Goal: Task Accomplishment & Management: Manage account settings

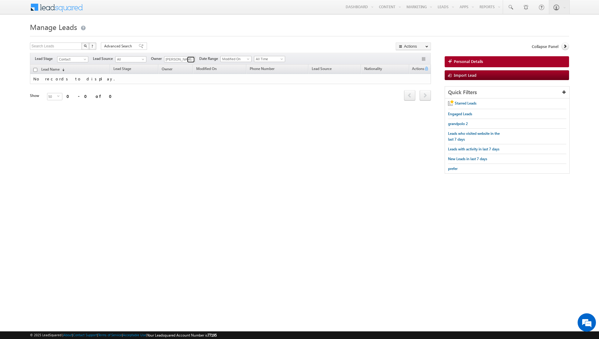
click at [189, 59] on span at bounding box center [191, 59] width 5 height 5
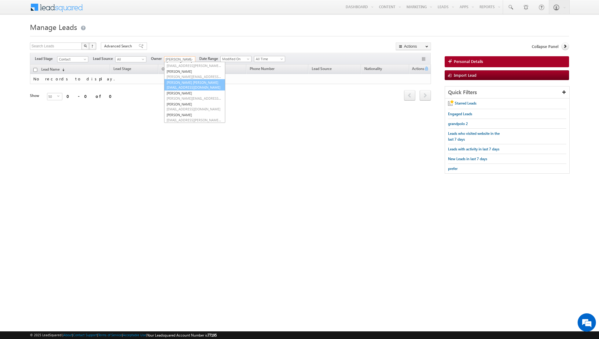
click at [184, 87] on span "[EMAIL_ADDRESS][DOMAIN_NAME]" at bounding box center [193, 87] width 55 height 5
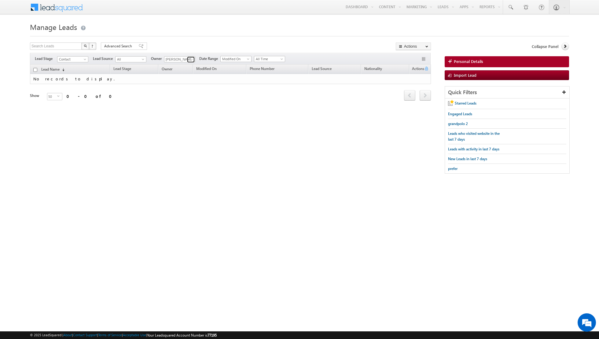
click at [191, 59] on span at bounding box center [191, 59] width 5 height 5
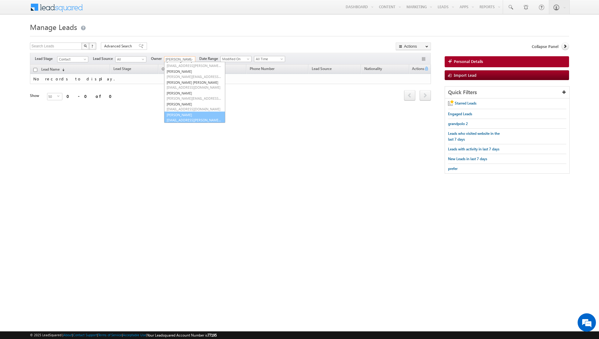
click at [181, 118] on span "[EMAIL_ADDRESS][PERSON_NAME][DOMAIN_NAME]" at bounding box center [193, 120] width 55 height 5
type input "[PERSON_NAME]"
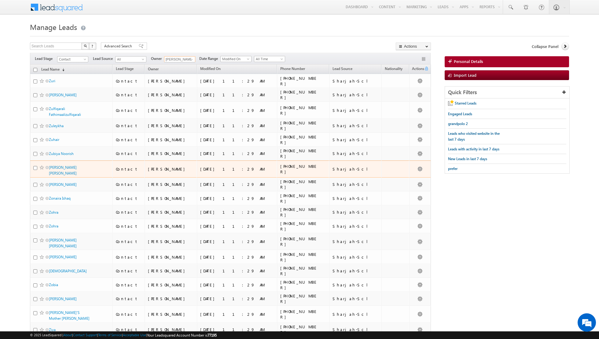
scroll to position [481, 0]
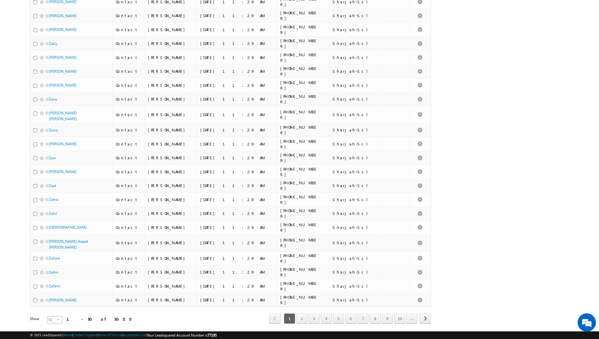
click at [57, 316] on span "select" at bounding box center [59, 321] width 5 height 10
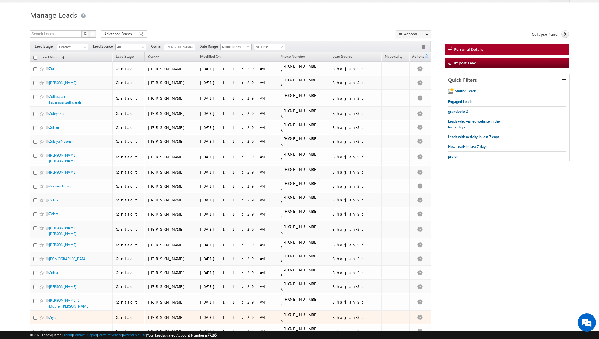
scroll to position [0, 0]
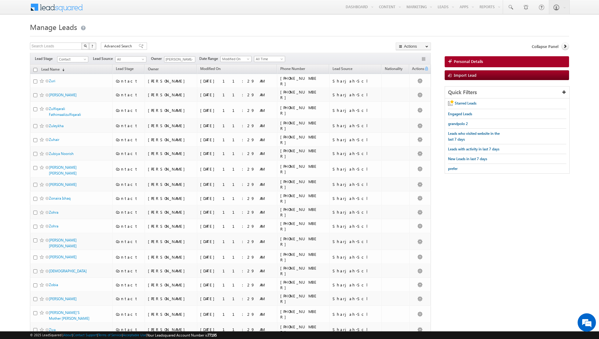
click at [33, 69] on input "checkbox" at bounding box center [35, 70] width 4 height 4
checkbox input "true"
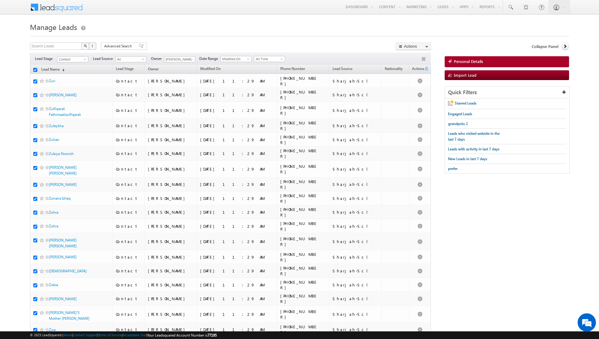
checkbox input "true"
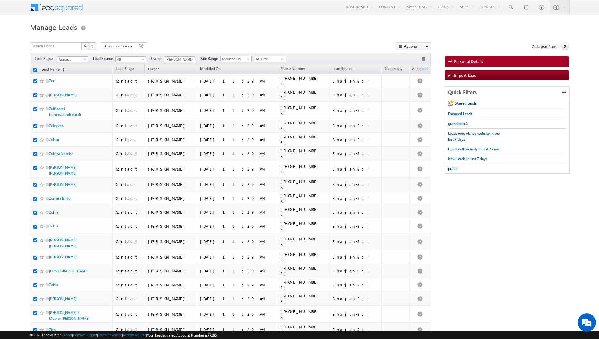
checkbox input "true"
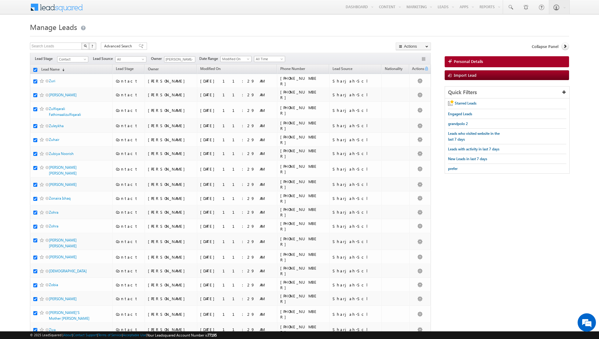
checkbox input "true"
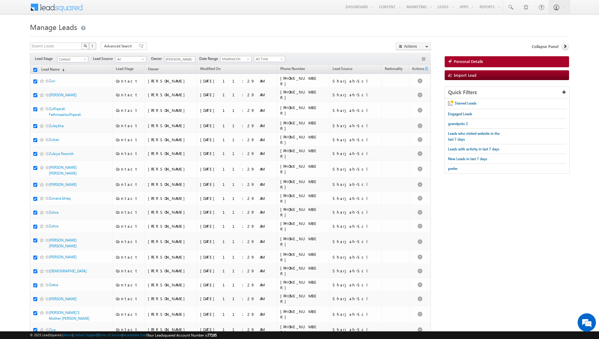
checkbox input "true"
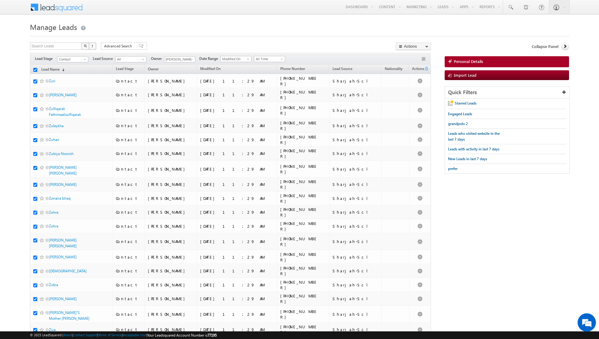
checkbox input "true"
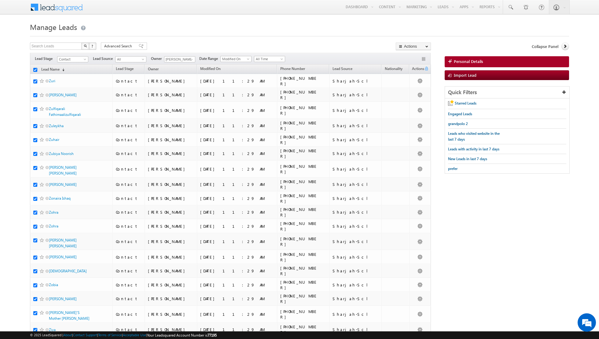
checkbox input "true"
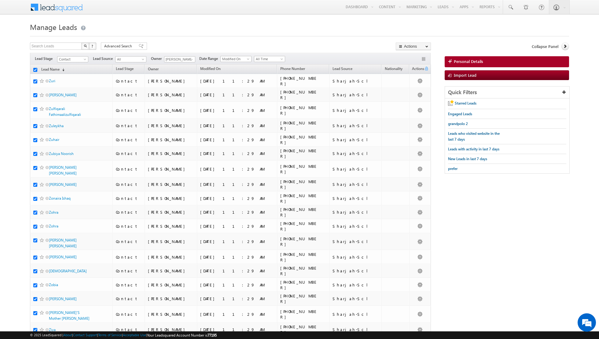
checkbox input "true"
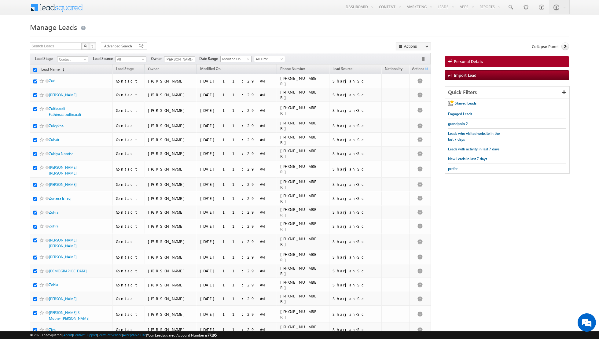
checkbox input "true"
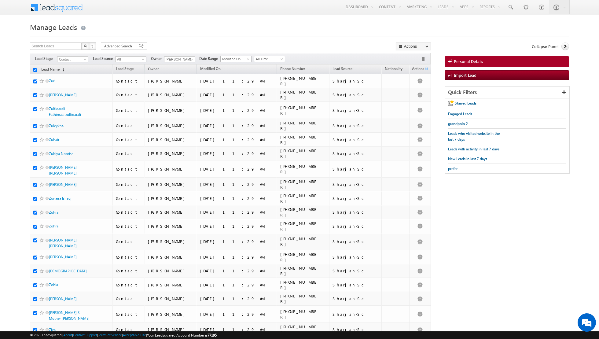
checkbox input "true"
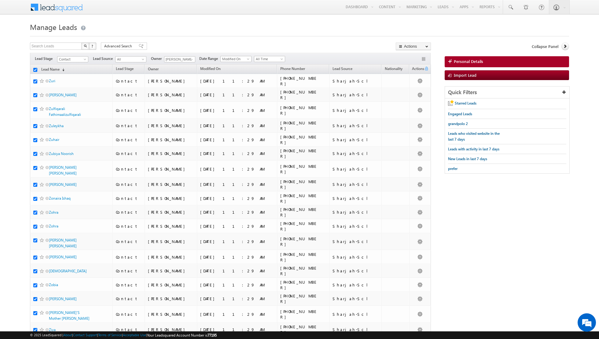
checkbox input "true"
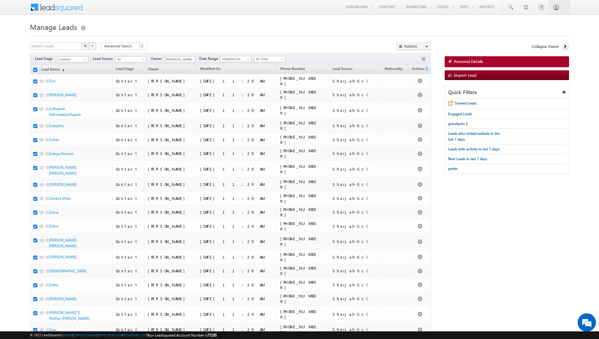
checkbox input "true"
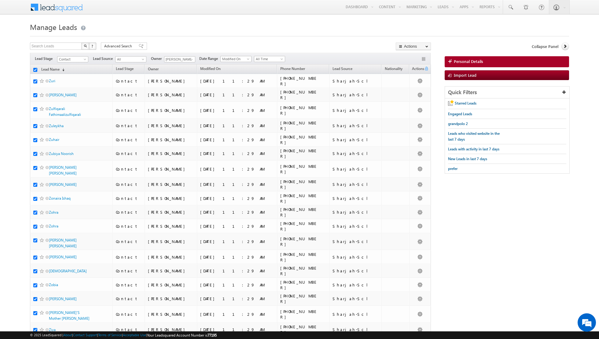
checkbox input "true"
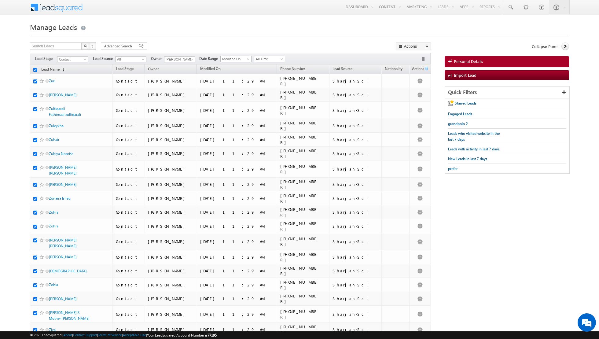
checkbox input "true"
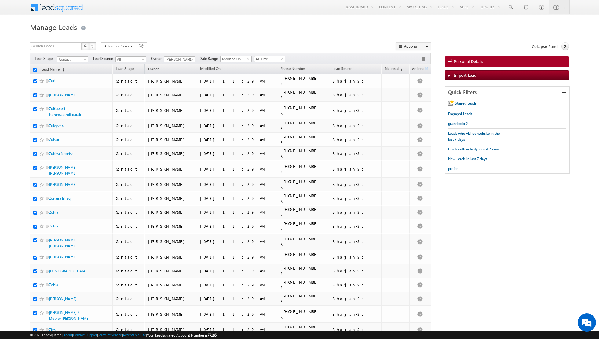
checkbox input "true"
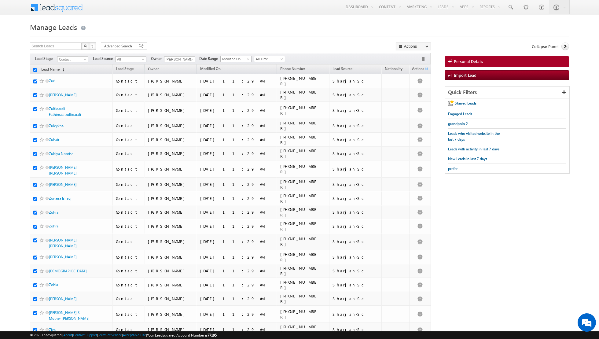
checkbox input "true"
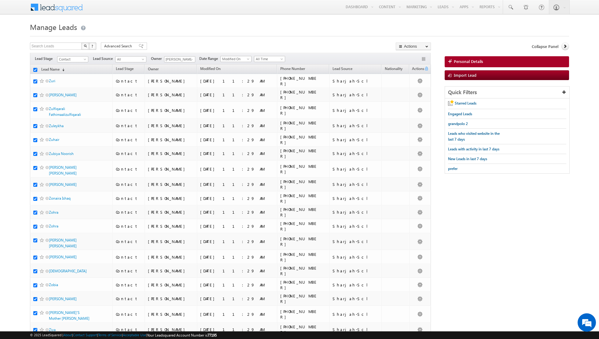
checkbox input "true"
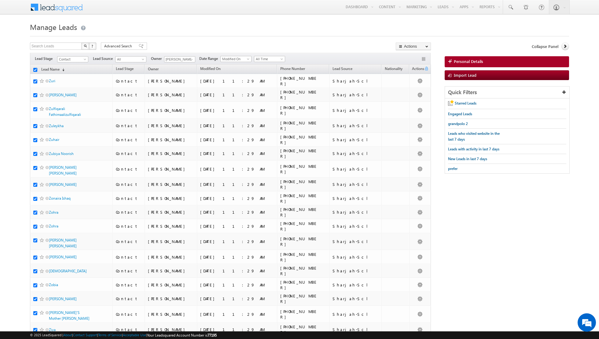
checkbox input "true"
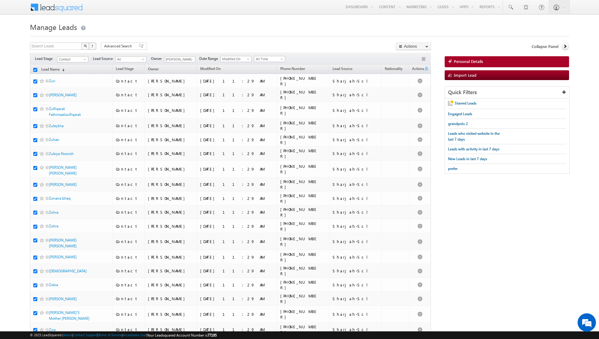
checkbox input "true"
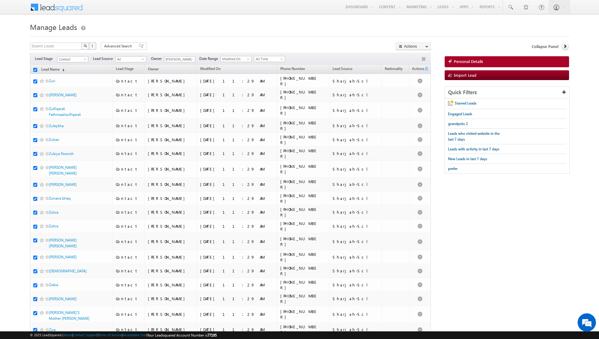
checkbox input "true"
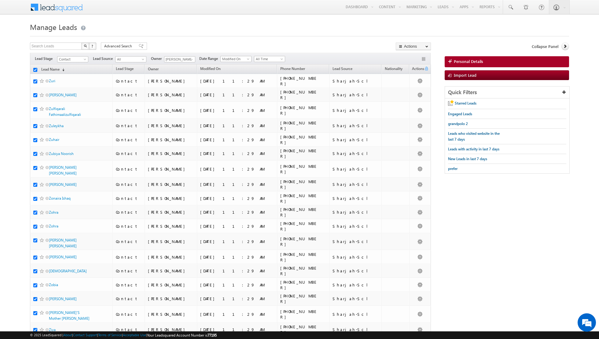
checkbox input "true"
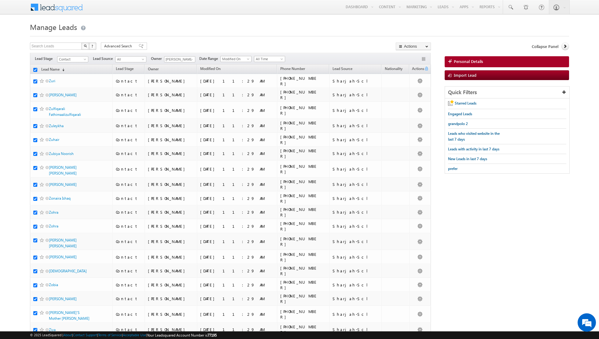
checkbox input "true"
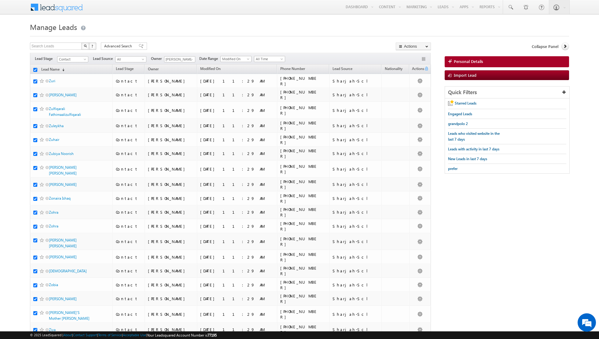
checkbox input "true"
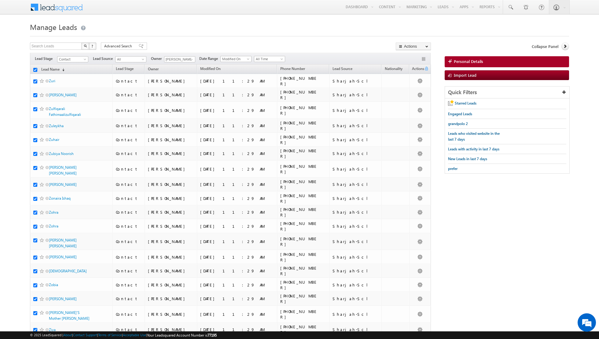
checkbox input "true"
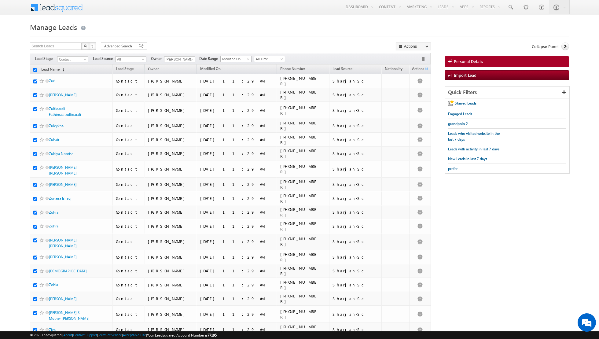
checkbox input "true"
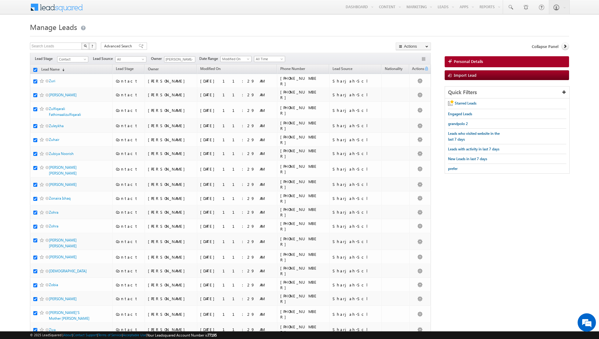
checkbox input "true"
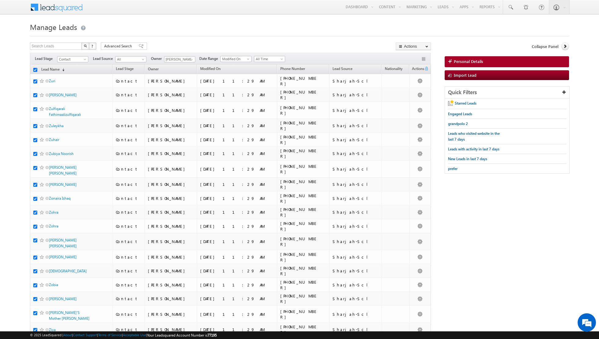
checkbox input "true"
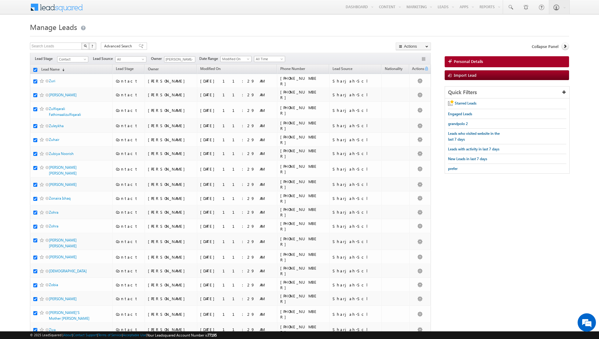
checkbox input "true"
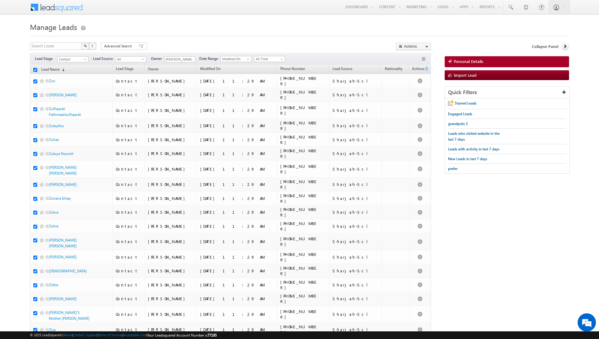
checkbox input "true"
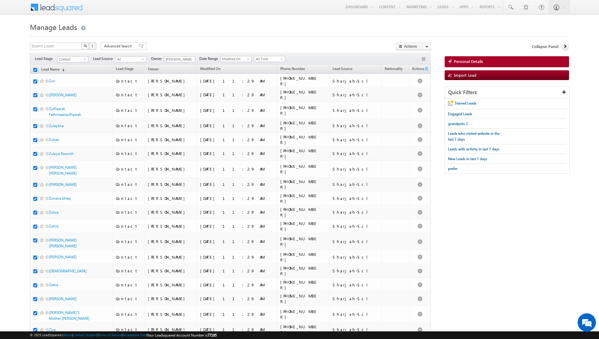
checkbox input "true"
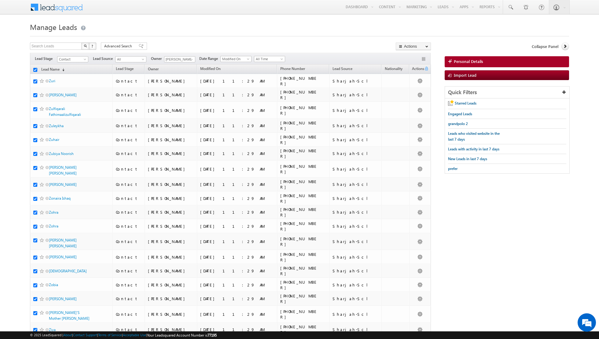
checkbox input "true"
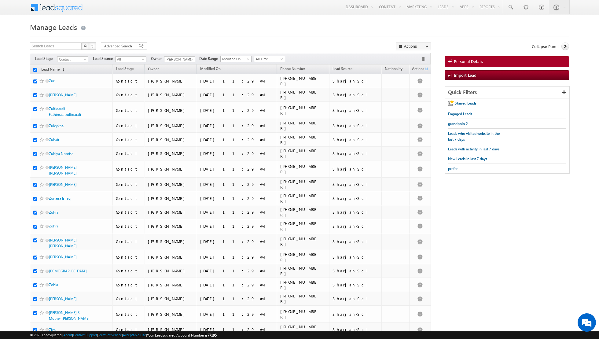
checkbox input "true"
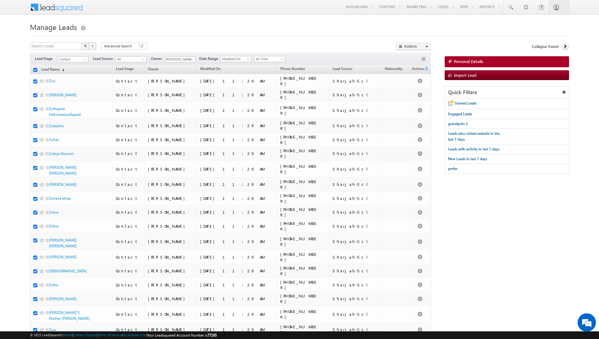
checkbox input "true"
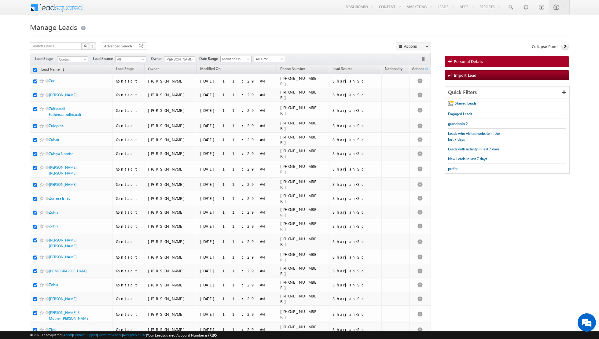
checkbox input "true"
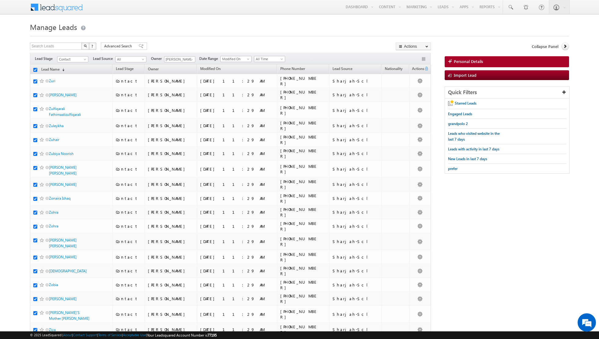
checkbox input "true"
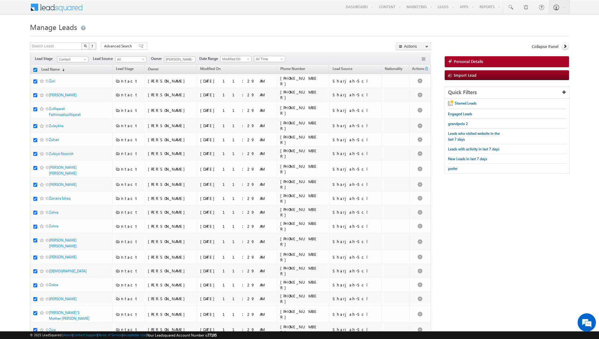
checkbox input "true"
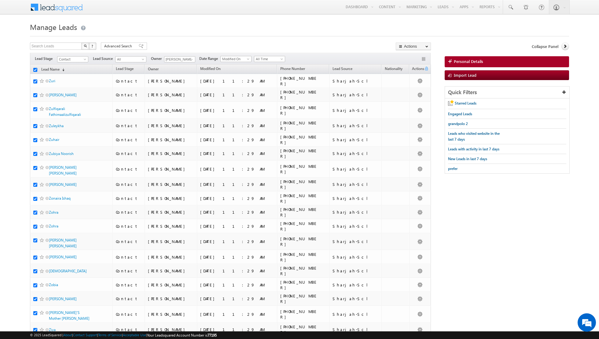
checkbox input "true"
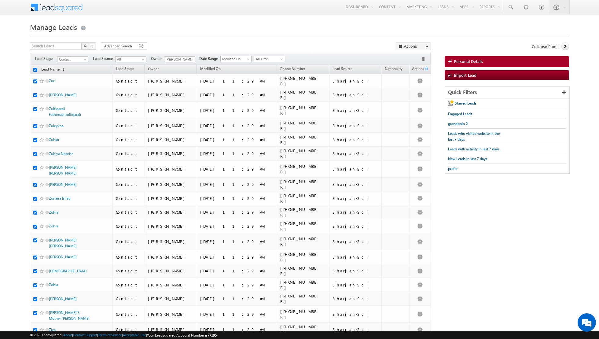
checkbox input "true"
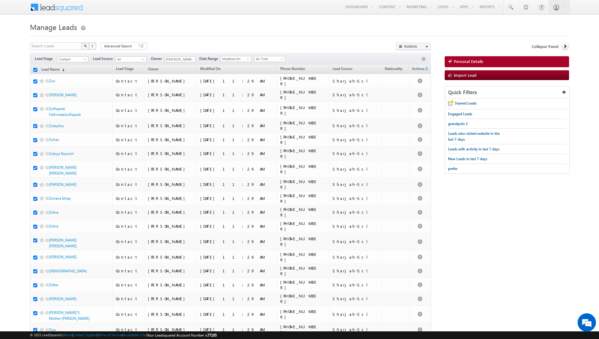
checkbox input "true"
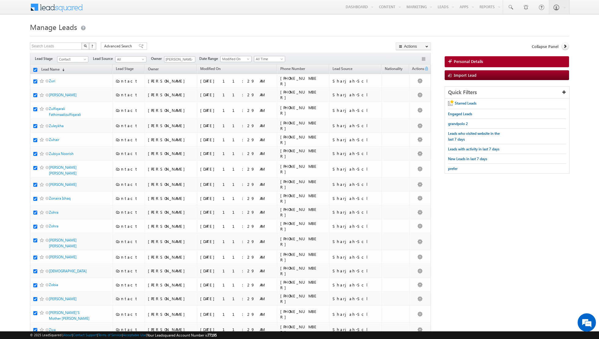
checkbox input "true"
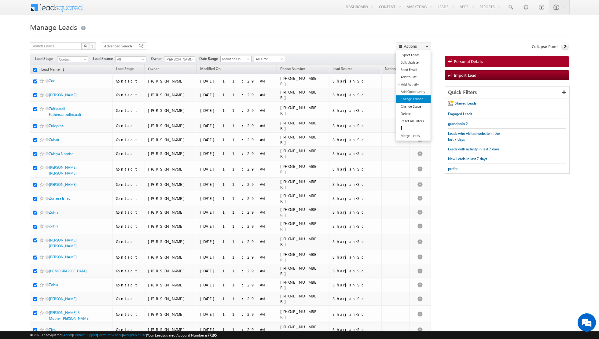
click at [413, 97] on link "Change Owner" at bounding box center [413, 98] width 35 height 7
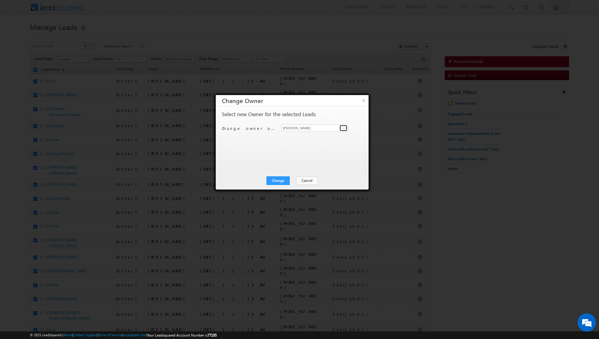
click at [347, 126] on link at bounding box center [343, 128] width 8 height 6
click at [317, 138] on span "[PERSON_NAME][EMAIL_ADDRESS][DOMAIN_NAME]" at bounding box center [311, 139] width 55 height 5
click at [344, 129] on span at bounding box center [344, 128] width 5 height 5
click at [300, 148] on span "[EMAIL_ADDRESS][DOMAIN_NAME]" at bounding box center [311, 150] width 55 height 5
click at [280, 184] on button "Change" at bounding box center [277, 180] width 23 height 9
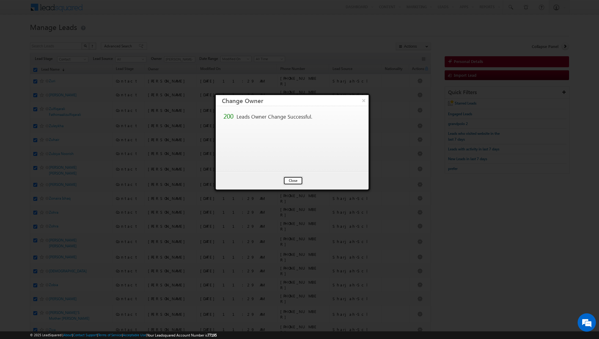
click at [291, 180] on button "Close" at bounding box center [293, 180] width 20 height 9
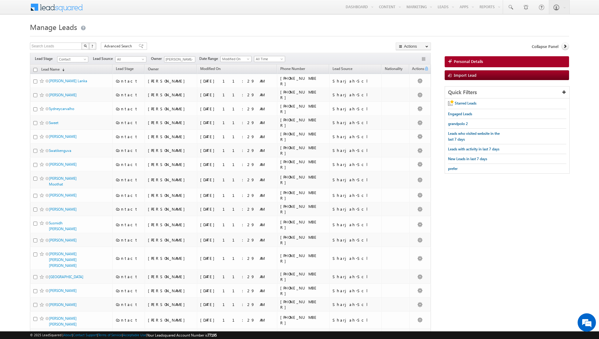
click at [33, 68] on input "checkbox" at bounding box center [35, 70] width 4 height 4
click at [187, 57] on link at bounding box center [191, 60] width 8 height 6
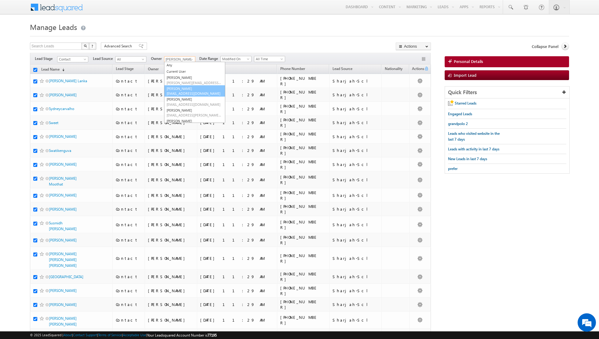
click at [178, 88] on link "[PERSON_NAME] [EMAIL_ADDRESS][DOMAIN_NAME]" at bounding box center [194, 91] width 61 height 12
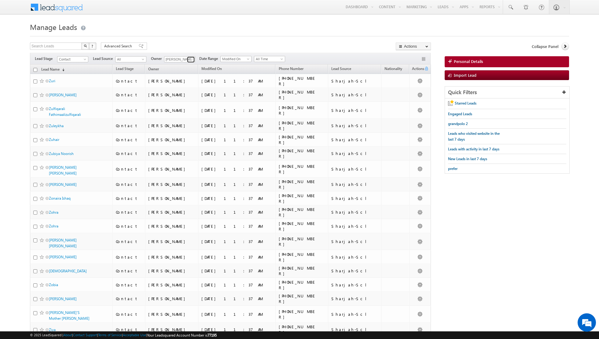
click at [189, 59] on span at bounding box center [191, 59] width 5 height 5
click at [177, 113] on link "[PERSON_NAME] [EMAIL_ADDRESS][PERSON_NAME][DOMAIN_NAME]" at bounding box center [194, 118] width 61 height 12
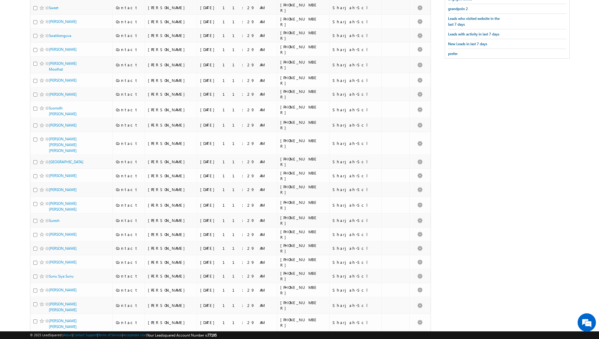
scroll to position [0, 0]
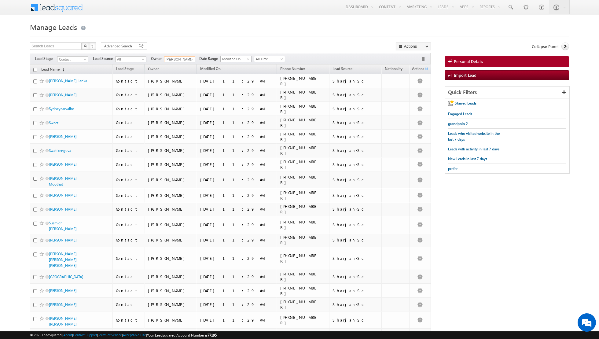
click at [36, 68] on input "checkbox" at bounding box center [35, 70] width 4 height 4
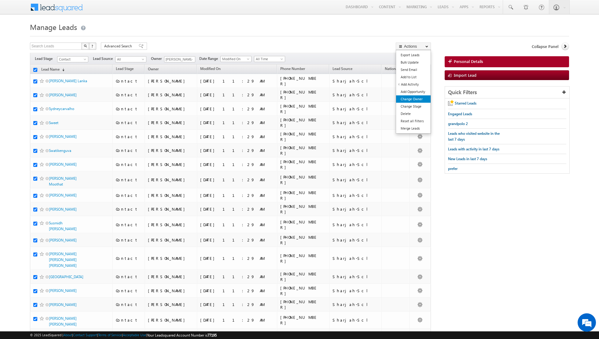
click at [405, 99] on link "Change Owner" at bounding box center [413, 98] width 35 height 7
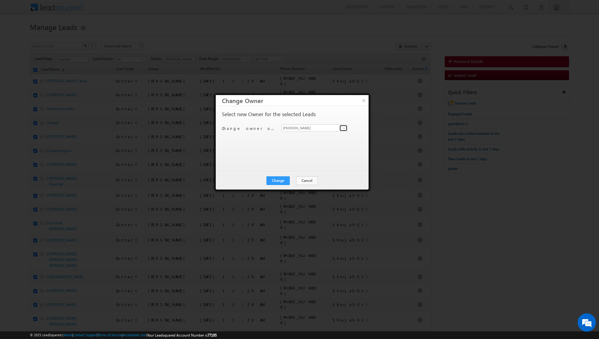
click at [345, 128] on span at bounding box center [344, 128] width 5 height 5
click at [317, 158] on link "[PERSON_NAME] [PERSON_NAME][EMAIL_ADDRESS][DOMAIN_NAME]" at bounding box center [314, 159] width 66 height 12
click at [279, 180] on button "Change" at bounding box center [277, 180] width 23 height 9
click at [290, 177] on button "Close" at bounding box center [293, 180] width 20 height 9
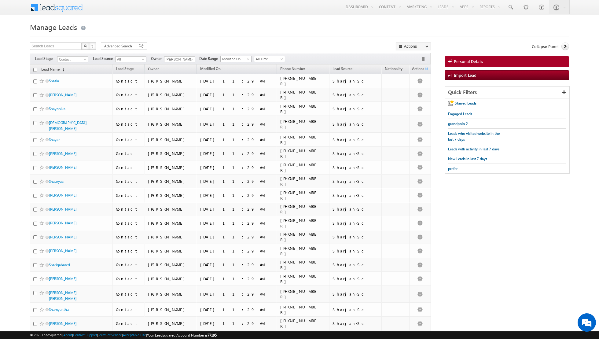
click at [36, 68] on input "checkbox" at bounding box center [35, 70] width 4 height 4
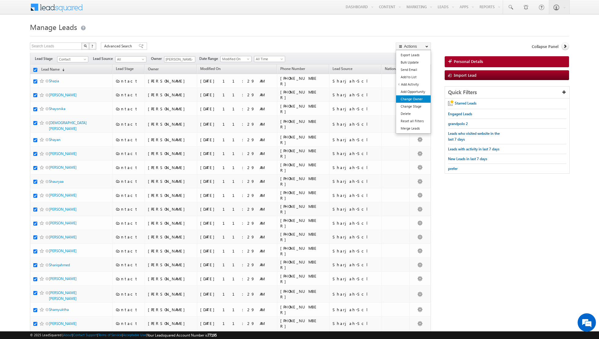
click at [409, 101] on link "Change Owner" at bounding box center [413, 98] width 35 height 7
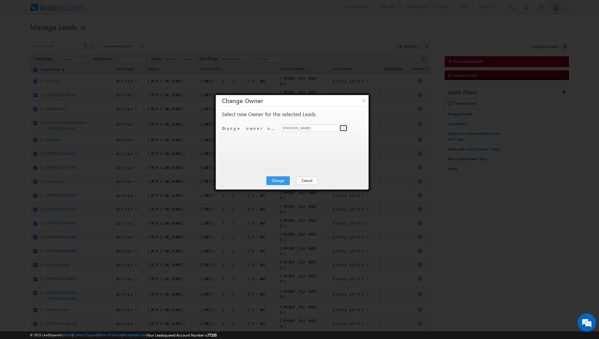
click at [340, 130] on link at bounding box center [343, 128] width 8 height 6
click at [296, 170] on span "[EMAIL_ADDRESS][PERSON_NAME][DOMAIN_NAME]" at bounding box center [311, 172] width 55 height 5
click at [276, 181] on button "Change" at bounding box center [277, 180] width 23 height 9
click at [290, 180] on button "Close" at bounding box center [293, 180] width 20 height 9
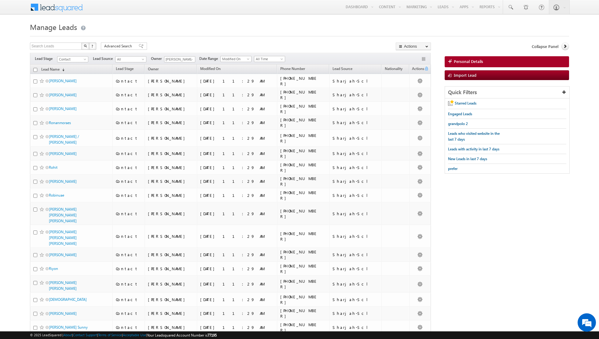
click at [36, 70] on input "checkbox" at bounding box center [35, 70] width 4 height 4
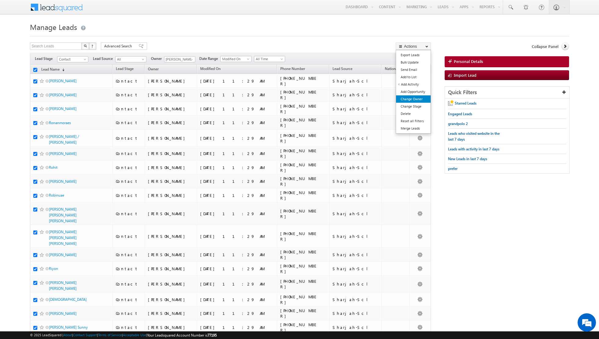
click at [409, 99] on link "Change Owner" at bounding box center [413, 98] width 35 height 7
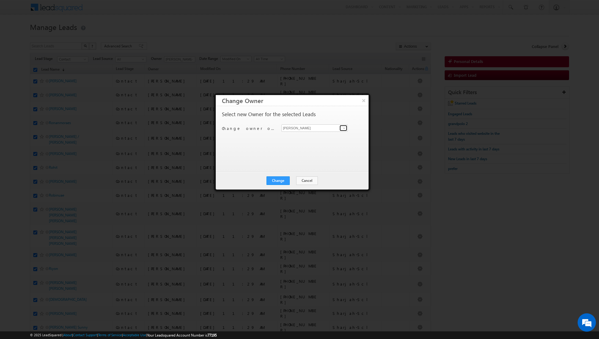
click at [345, 128] on span at bounding box center [344, 128] width 5 height 5
click at [311, 160] on span "[PERSON_NAME][EMAIL_ADDRESS][DOMAIN_NAME]" at bounding box center [311, 161] width 55 height 5
click at [278, 180] on button "Change" at bounding box center [277, 180] width 23 height 9
click at [292, 178] on button "Close" at bounding box center [293, 180] width 20 height 9
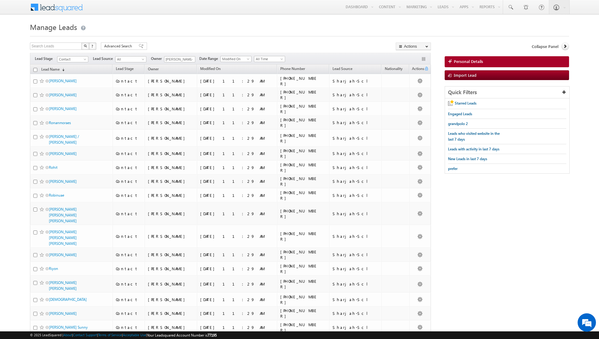
click at [34, 69] on input "checkbox" at bounding box center [35, 70] width 4 height 4
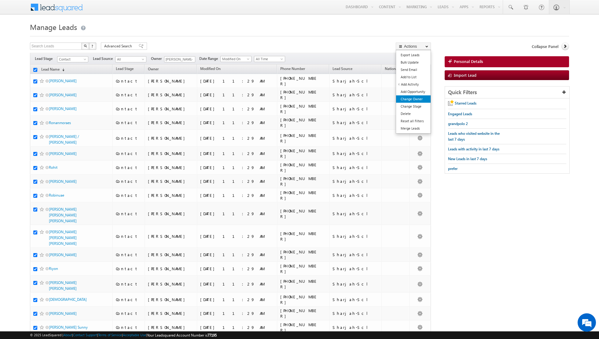
click at [415, 100] on link "Change Owner" at bounding box center [413, 98] width 35 height 7
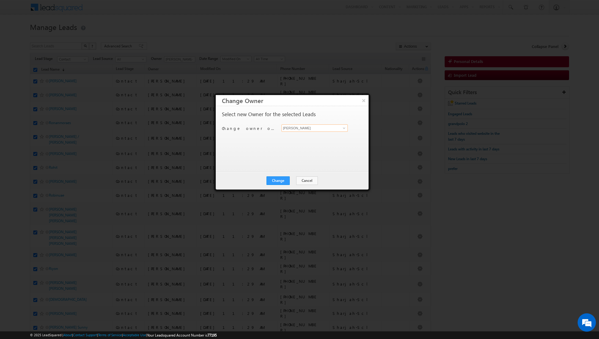
click at [338, 127] on input "[PERSON_NAME]" at bounding box center [314, 127] width 66 height 7
click at [345, 127] on span at bounding box center [344, 128] width 5 height 5
click at [316, 153] on link "[PERSON_NAME] [PERSON_NAME] [PERSON_NAME][EMAIL_ADDRESS][PERSON_NAME][DOMAIN_NA…" at bounding box center [314, 154] width 66 height 12
click at [282, 179] on button "Change" at bounding box center [277, 180] width 23 height 9
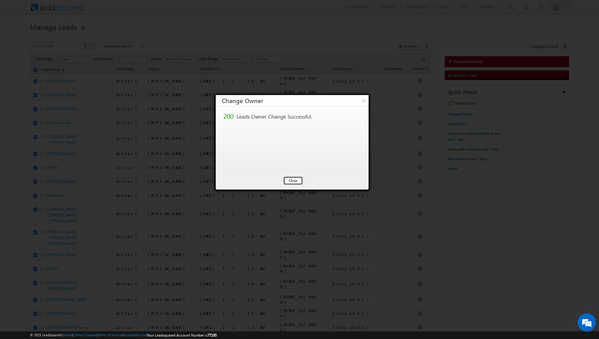
click at [292, 178] on button "Close" at bounding box center [293, 180] width 20 height 9
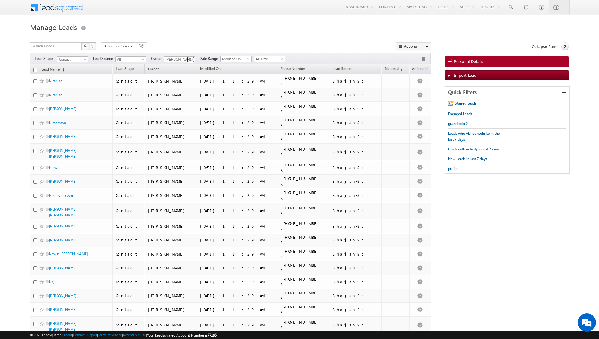
click at [191, 61] on span at bounding box center [191, 59] width 5 height 5
click at [188, 84] on span "[PERSON_NAME][EMAIL_ADDRESS][DOMAIN_NAME]" at bounding box center [193, 82] width 55 height 5
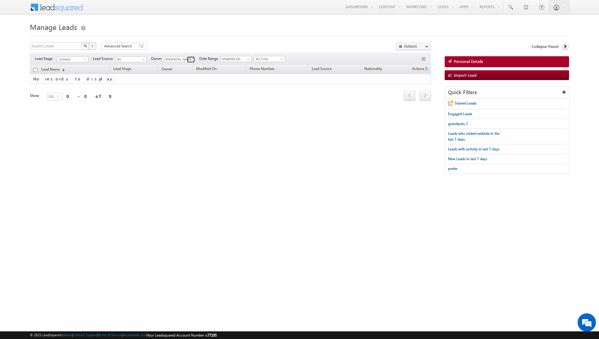
click at [189, 59] on span at bounding box center [191, 59] width 5 height 5
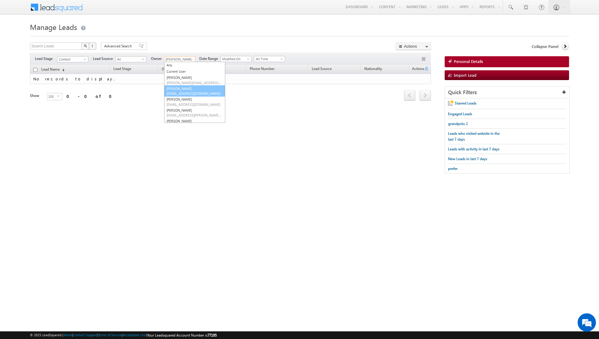
click at [180, 88] on link "[PERSON_NAME] [EMAIL_ADDRESS][DOMAIN_NAME]" at bounding box center [194, 91] width 61 height 12
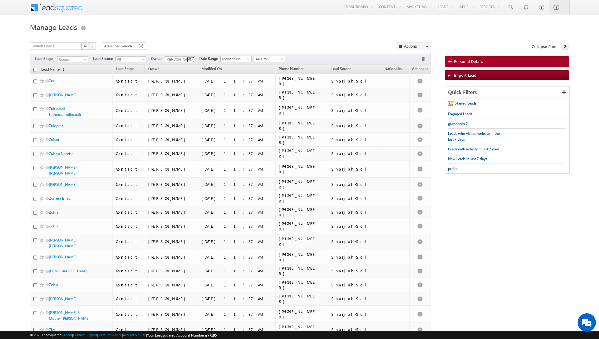
click at [190, 60] on span at bounding box center [191, 59] width 5 height 5
click at [176, 101] on link "[PERSON_NAME] [PERSON_NAME][EMAIL_ADDRESS][DOMAIN_NAME]" at bounding box center [194, 102] width 61 height 12
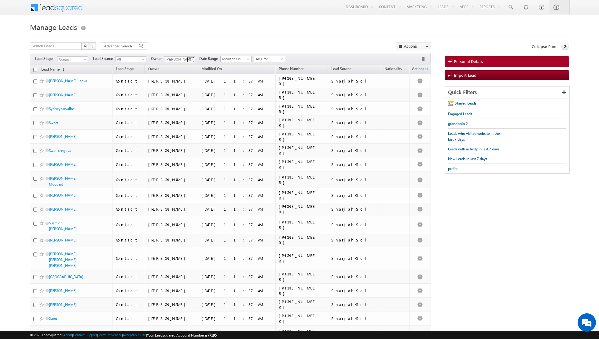
click at [189, 59] on span at bounding box center [191, 59] width 5 height 5
click at [178, 113] on span "[EMAIL_ADDRESS][PERSON_NAME][DOMAIN_NAME]" at bounding box center [193, 115] width 55 height 5
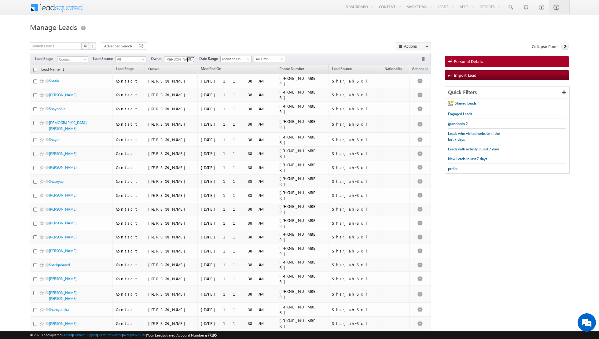
click at [189, 60] on span at bounding box center [191, 59] width 5 height 5
click at [186, 99] on span "[EMAIL_ADDRESS][PERSON_NAME][DOMAIN_NAME]" at bounding box center [193, 99] width 55 height 5
click at [189, 60] on span at bounding box center [191, 59] width 5 height 5
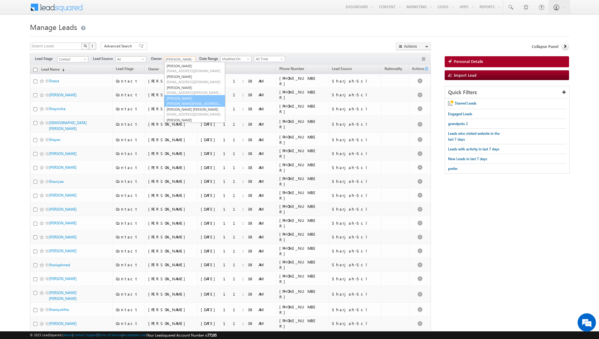
click at [185, 98] on link "[PERSON_NAME] [PERSON_NAME][EMAIL_ADDRESS][DOMAIN_NAME]" at bounding box center [194, 101] width 61 height 12
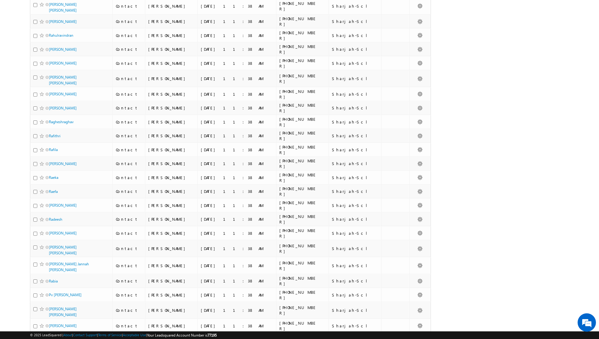
scroll to position [0, 0]
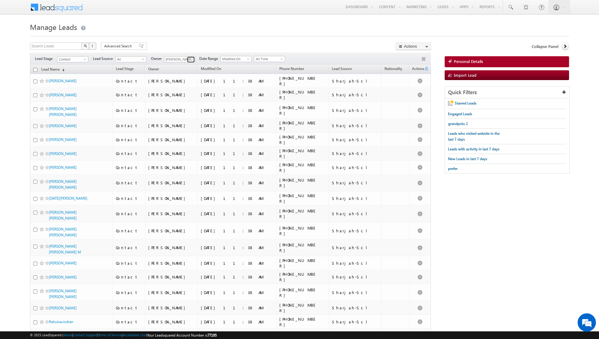
click at [190, 60] on span at bounding box center [191, 59] width 5 height 5
click at [187, 100] on span "[PERSON_NAME][EMAIL_ADDRESS][PERSON_NAME][DOMAIN_NAME]" at bounding box center [193, 98] width 55 height 5
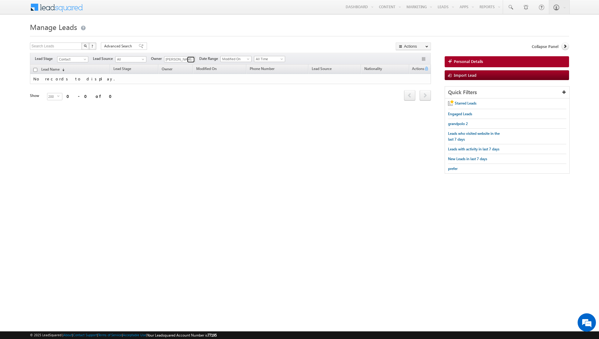
click at [189, 60] on span at bounding box center [191, 59] width 5 height 5
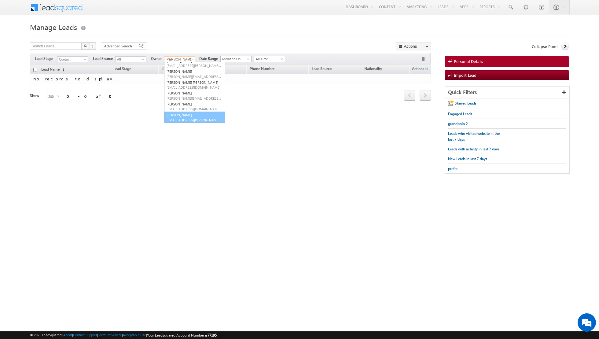
click at [183, 116] on link "[PERSON_NAME] [EMAIL_ADDRESS][PERSON_NAME][DOMAIN_NAME]" at bounding box center [194, 118] width 61 height 12
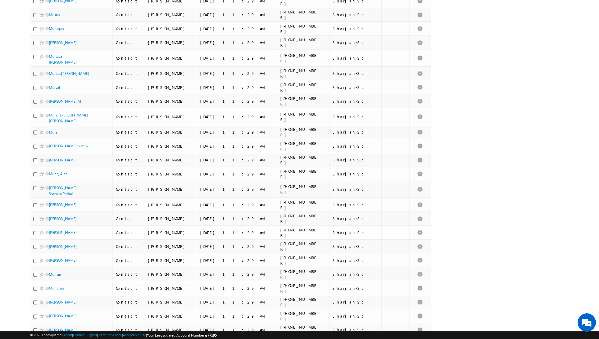
scroll to position [2610, 0]
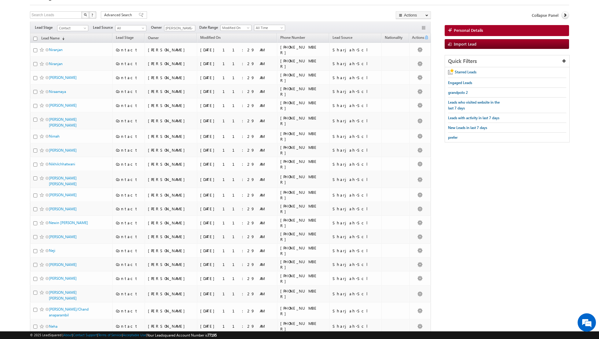
scroll to position [0, 0]
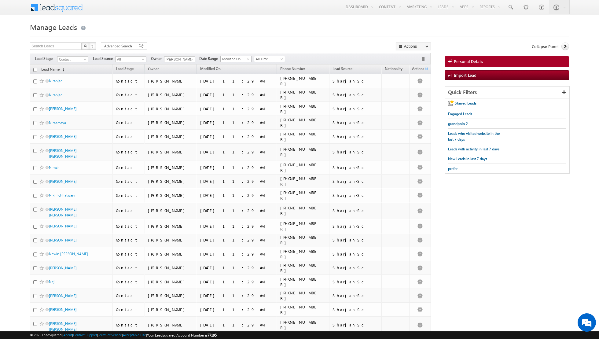
click at [35, 70] on input "checkbox" at bounding box center [35, 70] width 4 height 4
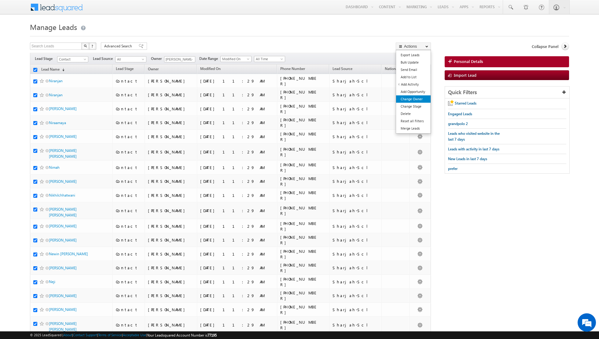
click at [413, 99] on link "Change Owner" at bounding box center [413, 98] width 35 height 7
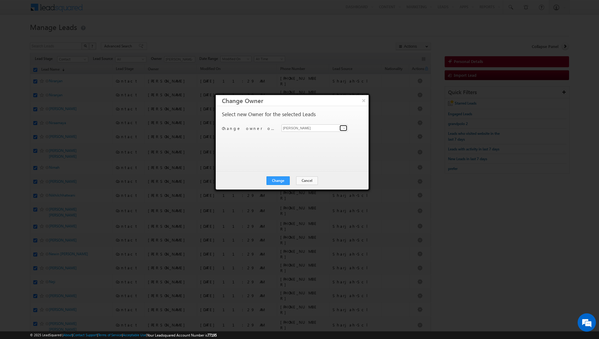
click at [344, 127] on span at bounding box center [344, 128] width 5 height 5
click at [308, 145] on span "[PERSON_NAME][EMAIL_ADDRESS][DOMAIN_NAME]" at bounding box center [311, 146] width 55 height 5
click at [280, 182] on button "Change" at bounding box center [277, 180] width 23 height 9
click at [293, 181] on button "Close" at bounding box center [293, 180] width 20 height 9
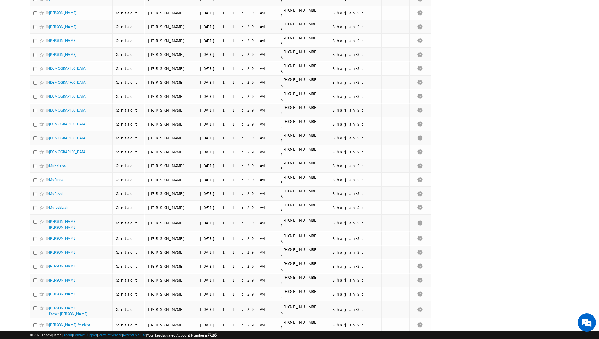
scroll to position [1215, 0]
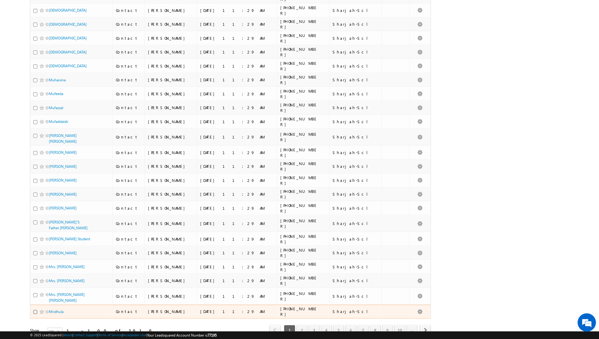
click at [35, 310] on input "checkbox" at bounding box center [35, 312] width 4 height 4
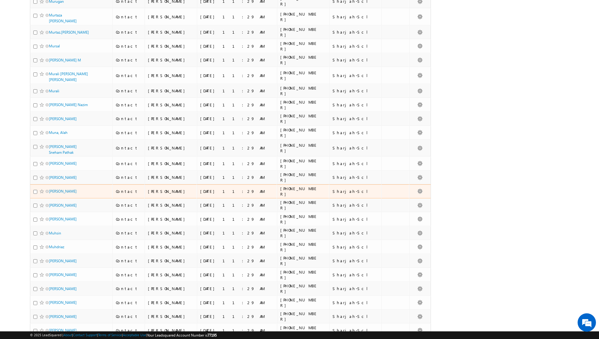
scroll to position [0, 0]
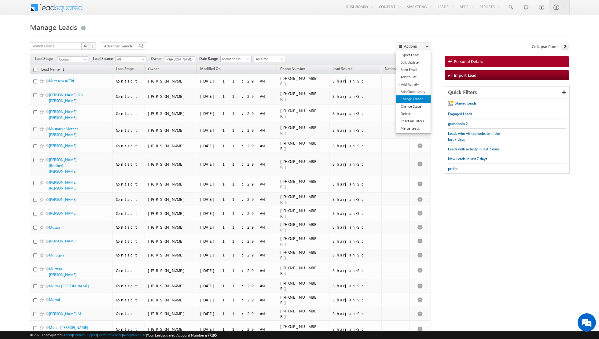
click at [405, 101] on link "Change Owner" at bounding box center [413, 98] width 35 height 7
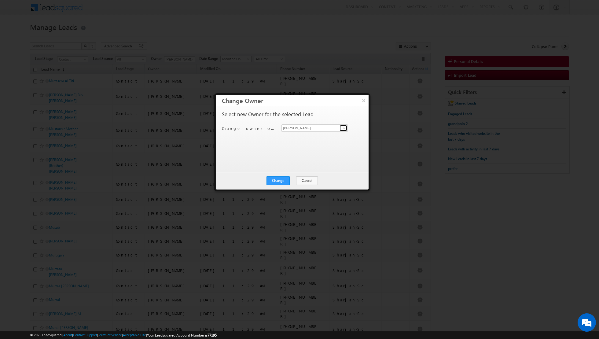
click at [345, 127] on span at bounding box center [344, 128] width 5 height 5
click at [306, 180] on span "[PERSON_NAME][EMAIL_ADDRESS][DOMAIN_NAME]" at bounding box center [311, 181] width 55 height 5
click at [281, 181] on button "Change" at bounding box center [277, 180] width 23 height 9
click at [296, 180] on button "Close" at bounding box center [293, 180] width 20 height 9
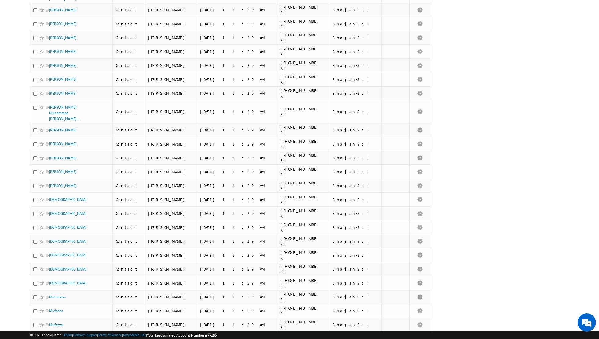
scroll to position [1215, 0]
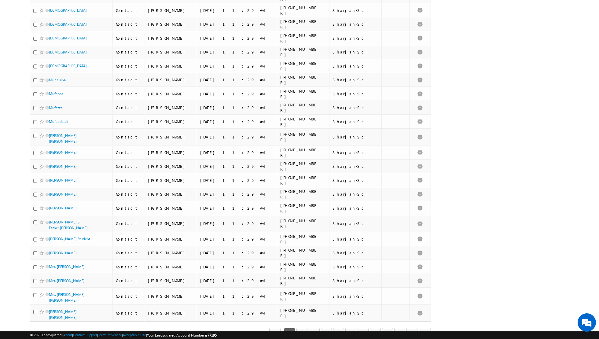
click at [57, 332] on span "select" at bounding box center [59, 333] width 5 height 3
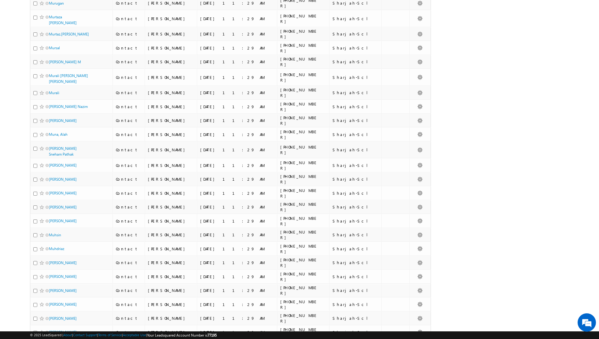
scroll to position [0, 0]
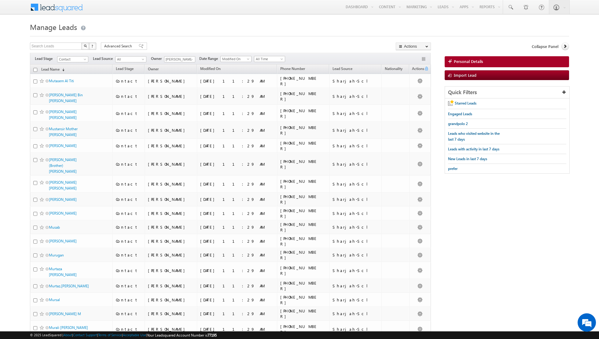
click at [36, 71] on input "checkbox" at bounding box center [35, 70] width 4 height 4
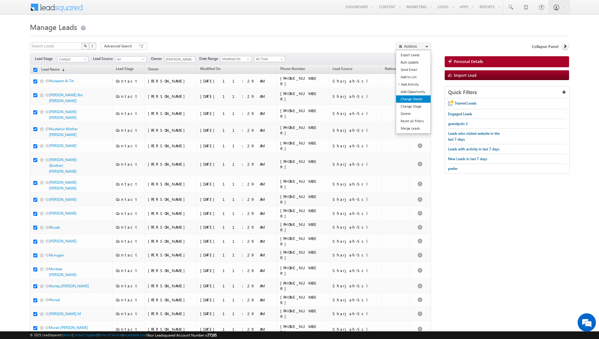
click at [404, 98] on link "Change Owner" at bounding box center [413, 98] width 35 height 7
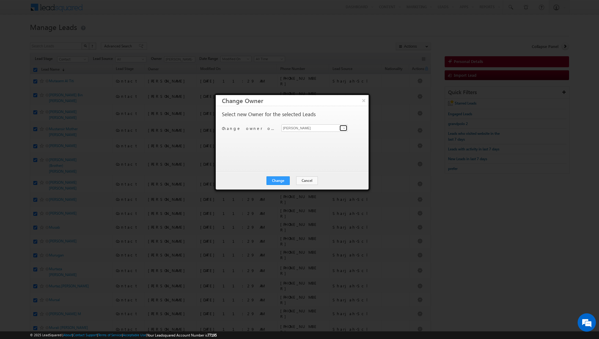
click at [344, 129] on span at bounding box center [344, 128] width 5 height 5
click at [307, 163] on span "[PERSON_NAME][EMAIL_ADDRESS][PERSON_NAME][DOMAIN_NAME]" at bounding box center [311, 164] width 55 height 5
click at [276, 184] on button "Change" at bounding box center [277, 180] width 23 height 9
click at [293, 180] on button "Close" at bounding box center [293, 180] width 20 height 9
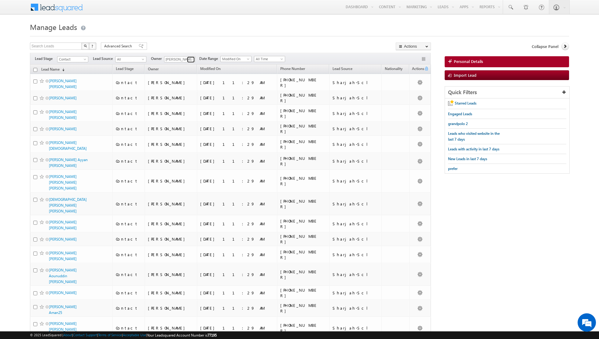
click at [189, 59] on span at bounding box center [191, 59] width 5 height 5
click at [184, 80] on span "[PERSON_NAME][EMAIL_ADDRESS][DOMAIN_NAME]" at bounding box center [193, 82] width 55 height 5
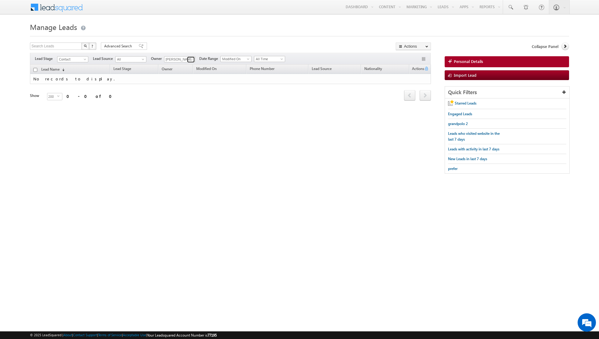
click at [192, 58] on span at bounding box center [191, 59] width 5 height 5
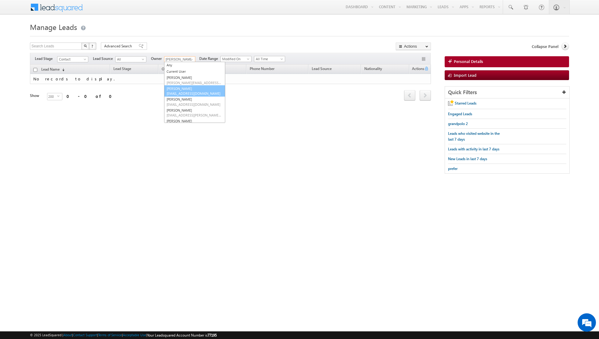
click at [180, 91] on span "[EMAIL_ADDRESS][DOMAIN_NAME]" at bounding box center [193, 93] width 55 height 5
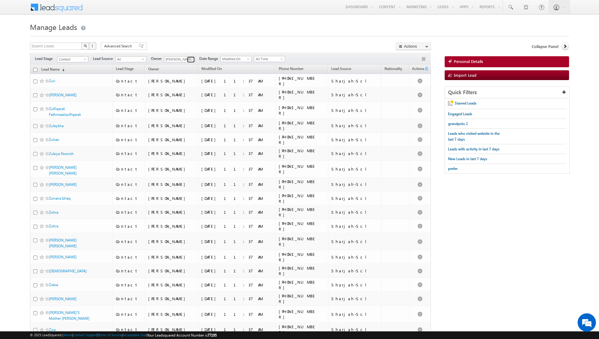
click at [190, 60] on span at bounding box center [191, 59] width 5 height 5
click at [180, 101] on link "[PERSON_NAME] [PERSON_NAME][EMAIL_ADDRESS][DOMAIN_NAME]" at bounding box center [194, 102] width 61 height 12
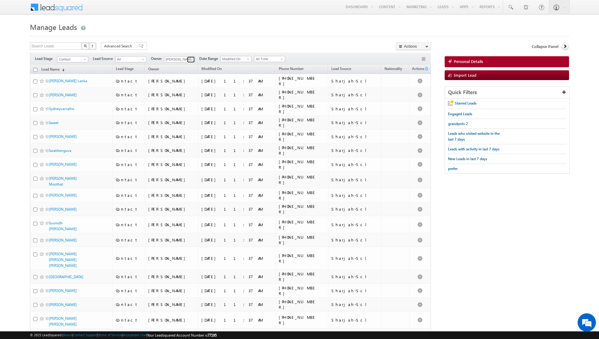
click at [191, 59] on span at bounding box center [191, 59] width 5 height 5
click at [187, 110] on link "[PERSON_NAME] [EMAIL_ADDRESS][PERSON_NAME][DOMAIN_NAME]" at bounding box center [194, 113] width 61 height 12
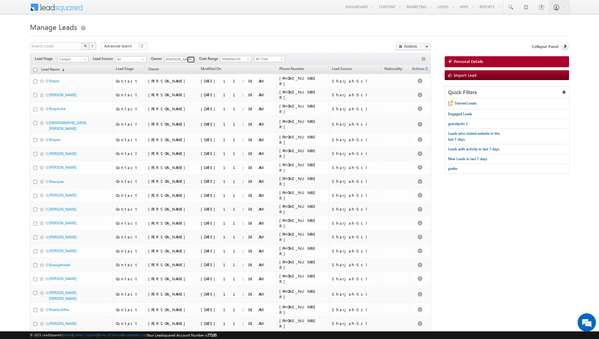
click at [187, 57] on link at bounding box center [191, 60] width 8 height 6
click at [184, 103] on link "[PERSON_NAME] [PERSON_NAME][EMAIL_ADDRESS][DOMAIN_NAME]" at bounding box center [194, 107] width 61 height 12
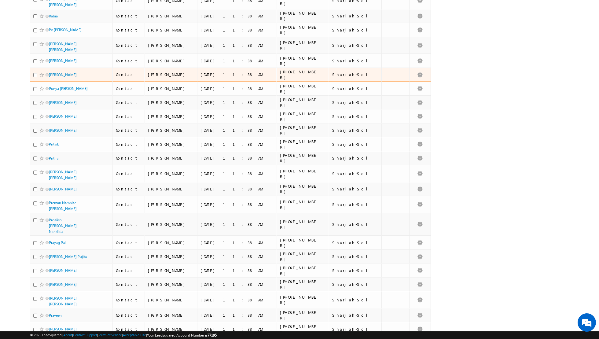
scroll to position [0, 0]
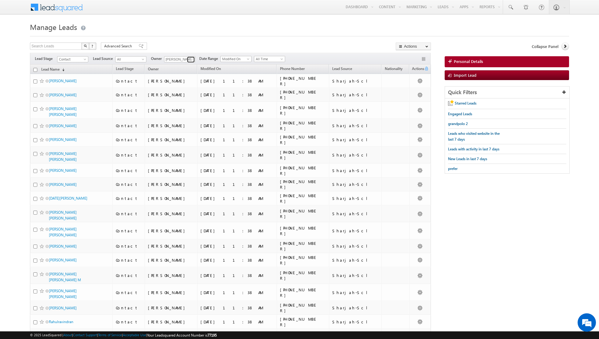
click at [191, 59] on span at bounding box center [191, 59] width 5 height 5
click at [192, 98] on link "[PERSON_NAME] [PERSON_NAME] [PERSON_NAME][EMAIL_ADDRESS][PERSON_NAME][DOMAIN_NA…" at bounding box center [194, 99] width 61 height 12
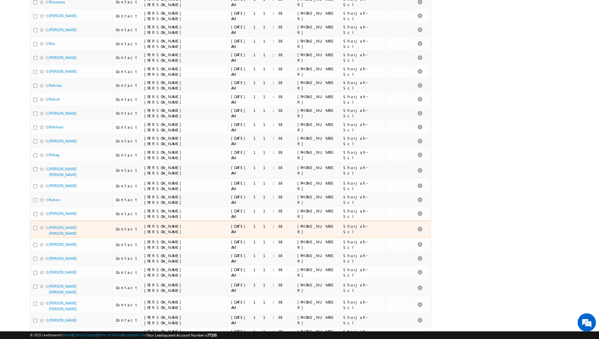
scroll to position [0, 0]
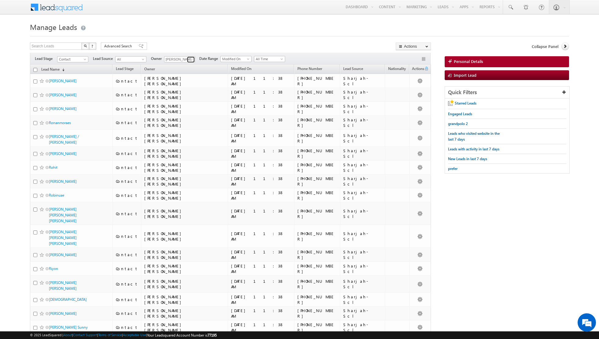
click at [190, 59] on span at bounding box center [191, 59] width 5 height 5
click at [192, 110] on link "[PERSON_NAME] [PERSON_NAME][EMAIL_ADDRESS][PERSON_NAME][DOMAIN_NAME]" at bounding box center [194, 111] width 61 height 12
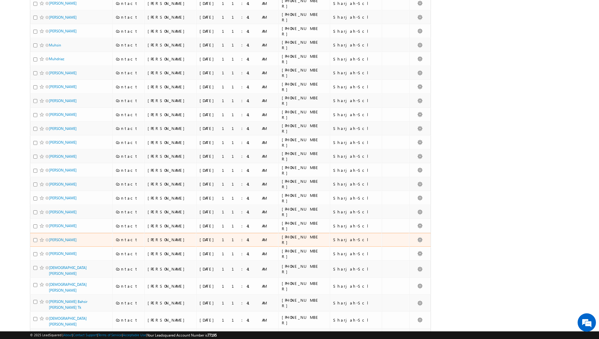
scroll to position [0, 0]
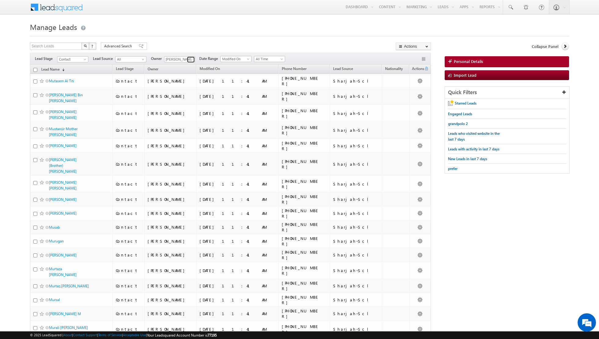
click at [191, 59] on span at bounding box center [191, 59] width 5 height 5
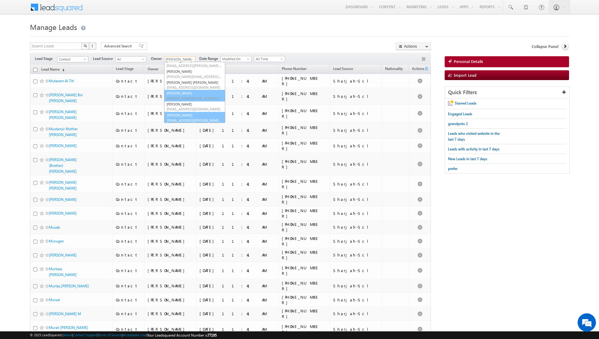
scroll to position [49, 0]
click at [180, 116] on link "[PERSON_NAME] [EMAIL_ADDRESS][PERSON_NAME][DOMAIN_NAME]" at bounding box center [194, 118] width 61 height 12
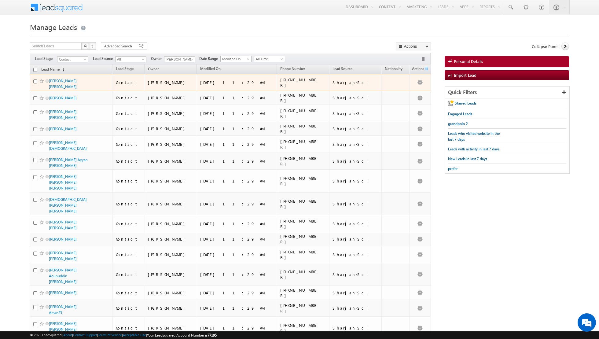
click at [35, 81] on input "checkbox" at bounding box center [35, 81] width 4 height 4
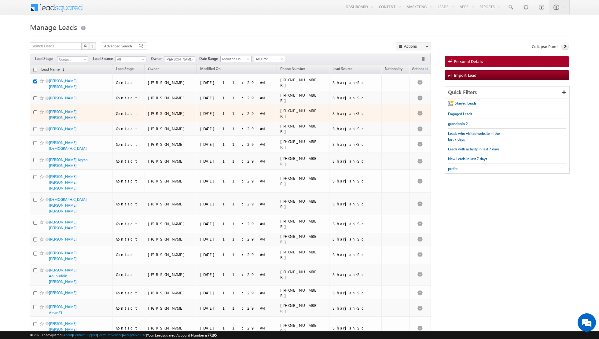
click at [36, 110] on input "checkbox" at bounding box center [35, 112] width 4 height 4
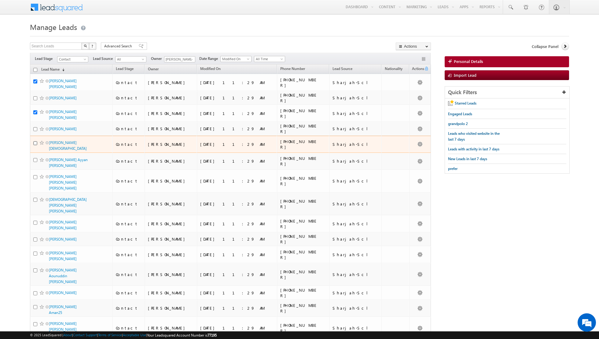
click at [35, 141] on input "checkbox" at bounding box center [35, 143] width 4 height 4
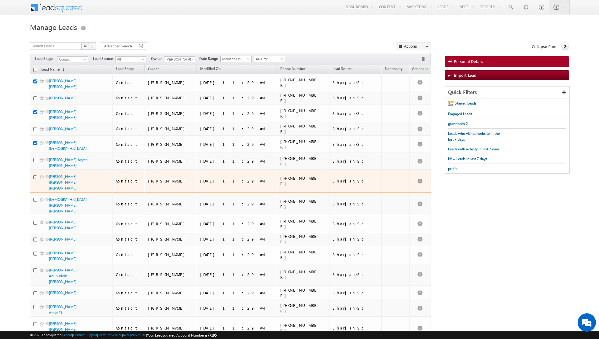
click at [35, 175] on input "checkbox" at bounding box center [35, 177] width 4 height 4
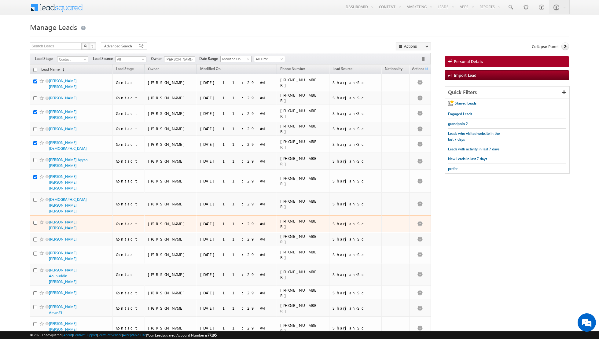
click at [35, 221] on input "checkbox" at bounding box center [35, 223] width 4 height 4
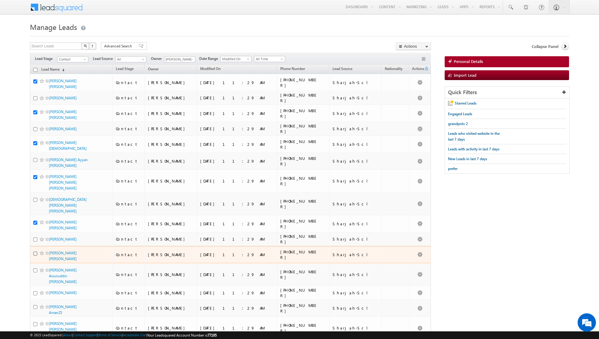
click at [35, 251] on input "checkbox" at bounding box center [35, 253] width 4 height 4
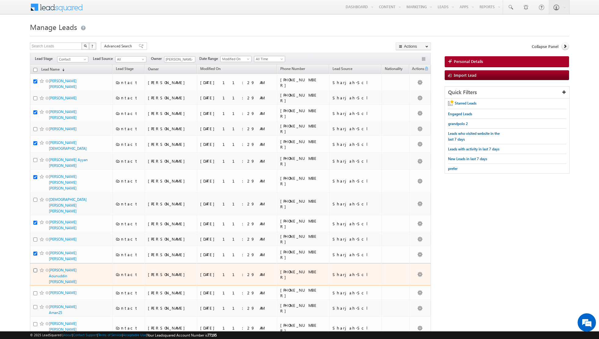
click at [35, 268] on input "checkbox" at bounding box center [35, 270] width 4 height 4
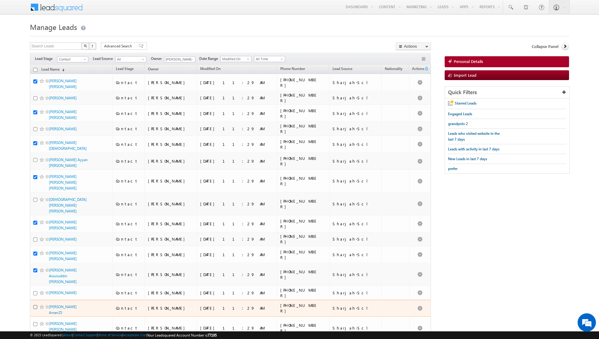
click at [35, 305] on input "checkbox" at bounding box center [35, 307] width 4 height 4
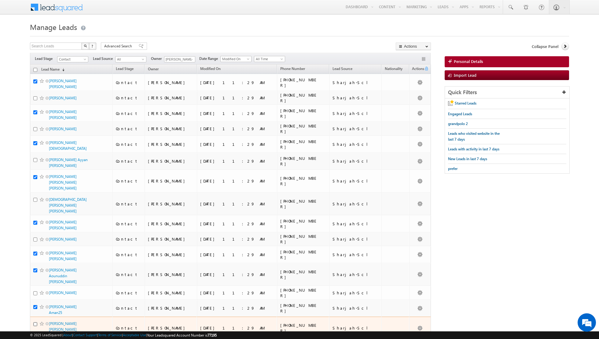
click at [35, 322] on input "checkbox" at bounding box center [35, 324] width 4 height 4
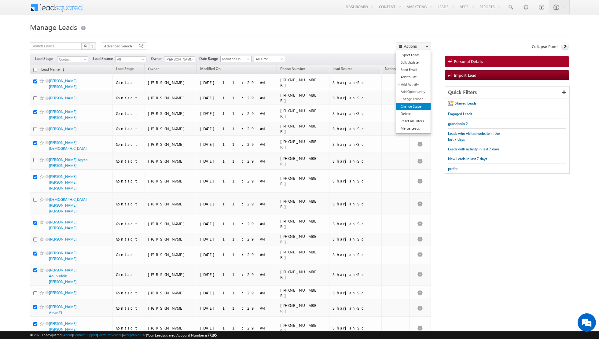
click at [408, 103] on link "Change Stage" at bounding box center [413, 106] width 35 height 7
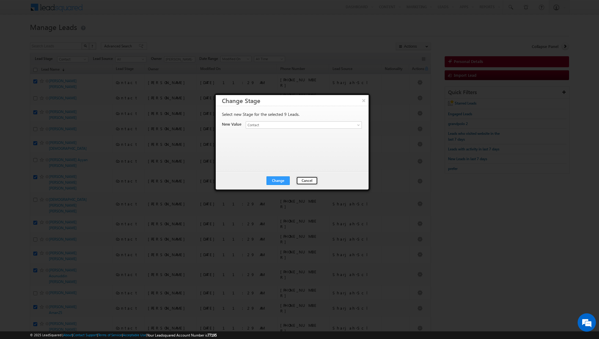
click at [302, 177] on button "Cancel" at bounding box center [307, 180] width 22 height 9
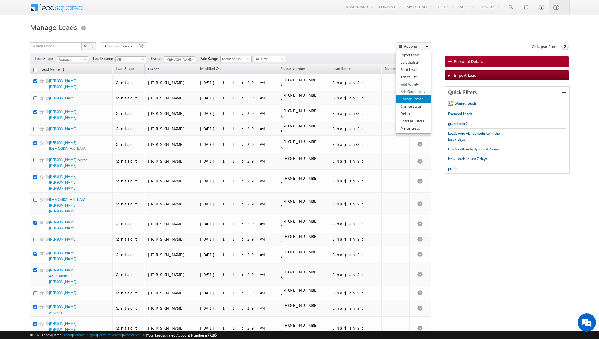
click at [403, 97] on link "Change Owner" at bounding box center [413, 98] width 35 height 7
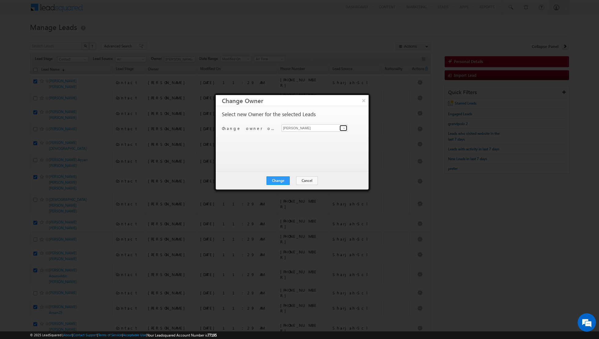
click at [342, 129] on span at bounding box center [344, 128] width 5 height 5
click at [309, 166] on span "[PERSON_NAME][EMAIL_ADDRESS][DOMAIN_NAME]" at bounding box center [311, 168] width 55 height 5
click at [278, 181] on button "Change" at bounding box center [277, 180] width 23 height 9
click at [294, 181] on button "Close" at bounding box center [293, 180] width 20 height 9
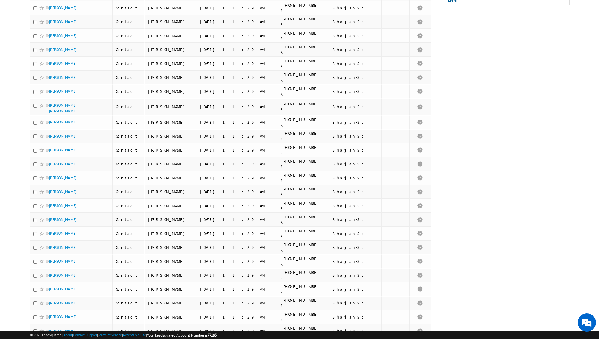
scroll to position [0, 0]
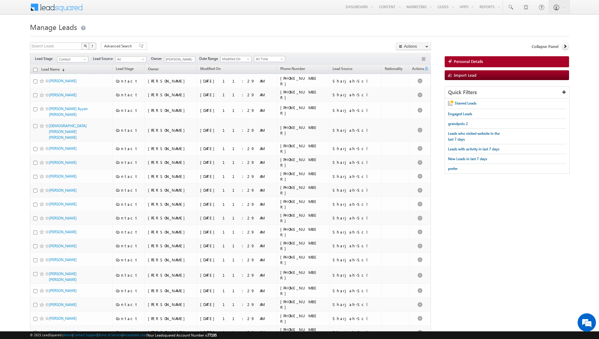
click at [35, 69] on input "checkbox" at bounding box center [35, 70] width 4 height 4
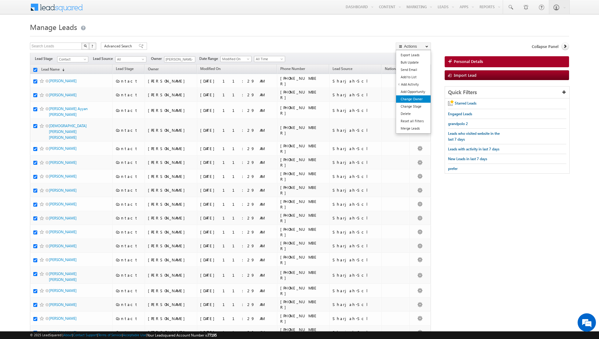
click at [411, 97] on link "Change Owner" at bounding box center [413, 98] width 35 height 7
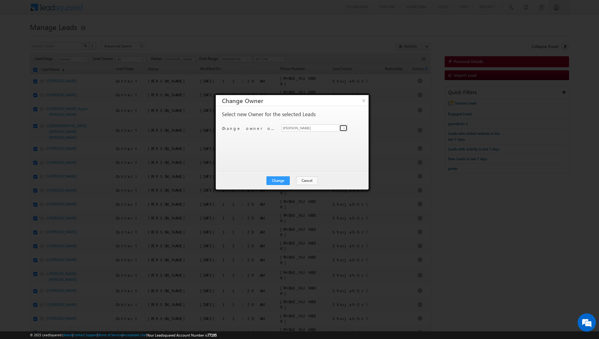
click at [343, 126] on span at bounding box center [344, 128] width 5 height 5
click at [315, 136] on link "[PERSON_NAME] [PERSON_NAME][EMAIL_ADDRESS][DOMAIN_NAME]" at bounding box center [314, 137] width 66 height 12
click at [277, 181] on button "Change" at bounding box center [277, 180] width 23 height 9
click at [298, 181] on button "Close" at bounding box center [293, 180] width 20 height 9
